Goal: Information Seeking & Learning: Learn about a topic

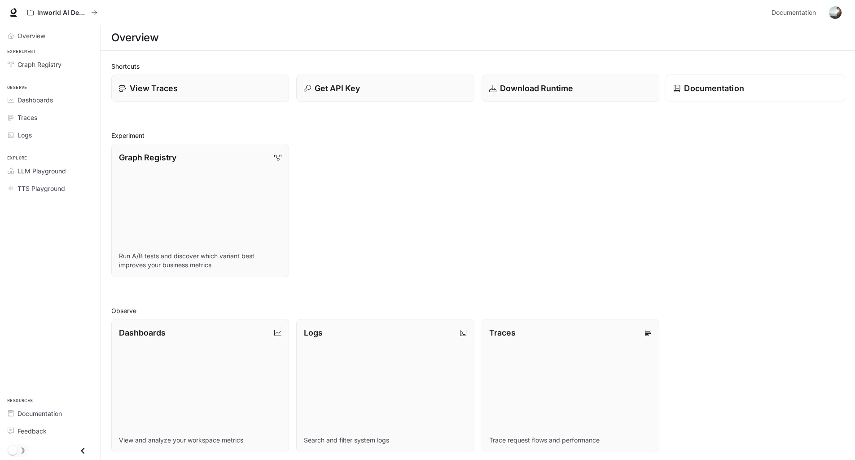
click at [731, 97] on link "Documentation" at bounding box center [756, 89] width 180 height 28
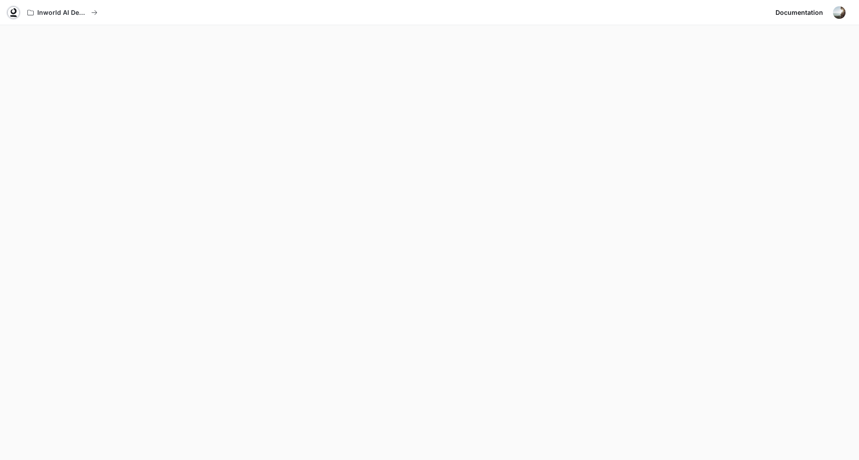
click at [16, 11] on icon at bounding box center [14, 11] width 6 height 6
